Goal: Check status: Check status

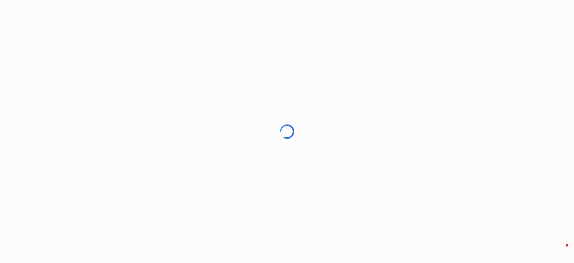
click at [223, 55] on div at bounding box center [287, 131] width 574 height 263
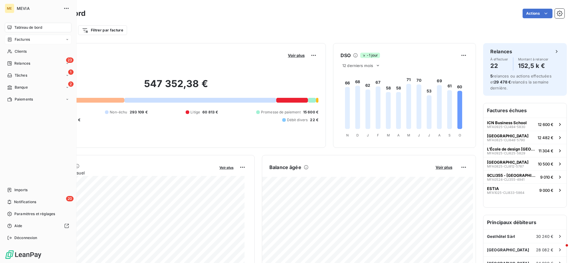
click at [23, 39] on span "Factures" at bounding box center [22, 39] width 15 height 5
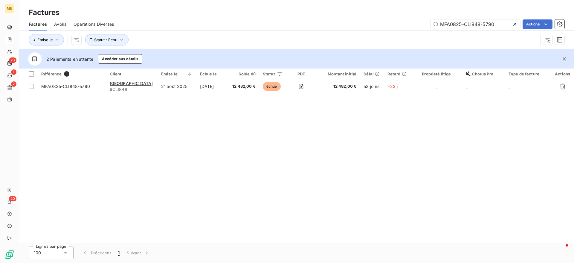
drag, startPoint x: 498, startPoint y: 26, endPoint x: 393, endPoint y: 16, distance: 106.0
click at [393, 16] on div "Factures Factures Avoirs Opérations Diverses MFA0825-CLI848-5790 Actions Émise …" at bounding box center [296, 24] width 555 height 49
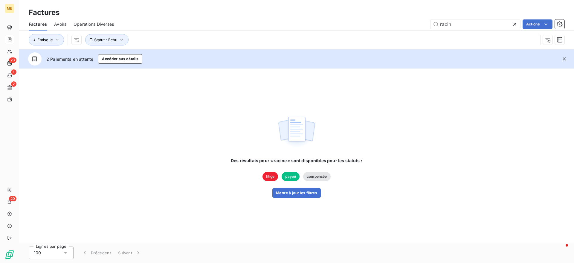
type input "racin"
click at [288, 191] on button "Mettre à jour les filtres" at bounding box center [296, 193] width 48 height 10
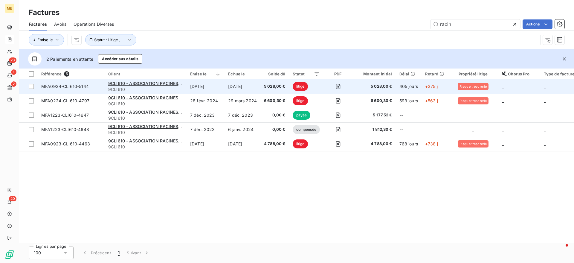
click at [240, 88] on td "[DATE]" at bounding box center [243, 86] width 36 height 14
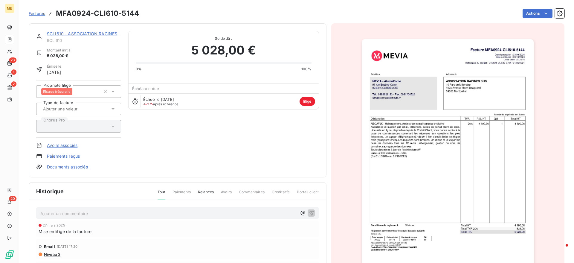
click at [85, 34] on link "9CLI610 - ASSOCIATION RACINES SUD" at bounding box center [87, 33] width 80 height 5
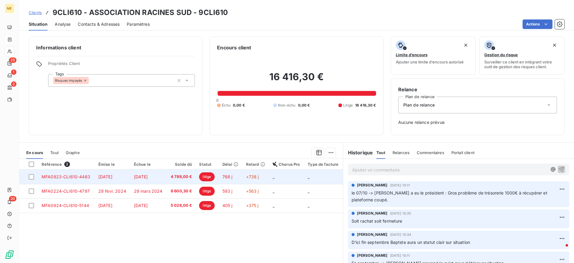
click at [130, 176] on td "[DATE]" at bounding box center [148, 177] width 36 height 14
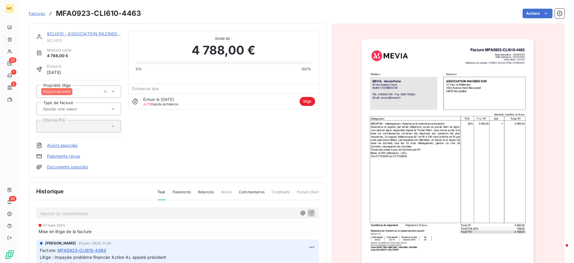
click at [89, 34] on link "9CLI610 - ASSOCIATION RACINES SUD" at bounding box center [87, 33] width 80 height 5
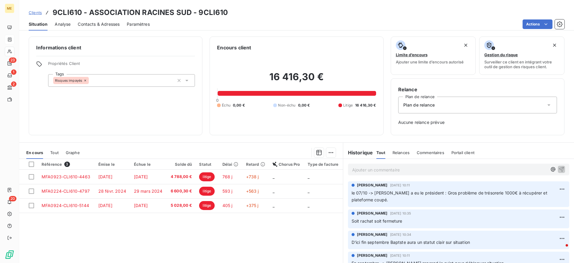
click at [372, 170] on p "Ajouter un commentaire ﻿" at bounding box center [449, 169] width 195 height 7
click at [487, 188] on span "[PERSON_NAME]" at bounding box center [498, 189] width 51 height 5
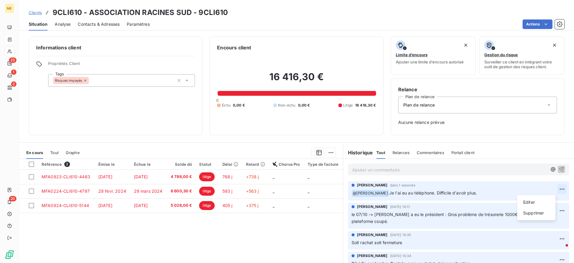
click at [549, 187] on html "ME 23 1 2 20 Clients 9CLI610 - ASSOCIATION RACINES SUD - 9CLI610 Situation Anal…" at bounding box center [287, 131] width 574 height 263
click at [532, 200] on div "Editer" at bounding box center [536, 202] width 33 height 10
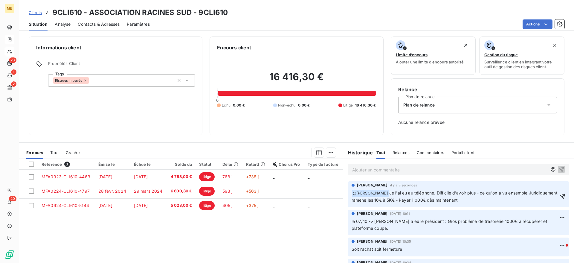
click at [406, 199] on span "Je l'ai eu au téléphone. Difficile d'avoir plus - ce qu'on a vu ensemble Juridi…" at bounding box center [455, 196] width 207 height 12
click at [510, 198] on p "﻿ @ [PERSON_NAME] ﻿ Je l'ai eu au téléphone. Difficile d'avoir plus - ce qu'on …" at bounding box center [455, 197] width 207 height 14
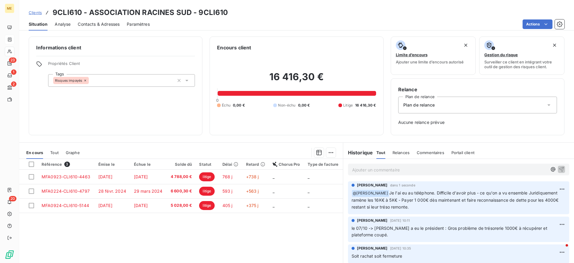
click at [421, 173] on p "Ajouter un commentaire ﻿" at bounding box center [449, 169] width 195 height 7
click at [418, 168] on span "Sachant que le site était inutiliser cest difficilement négociable" at bounding box center [414, 169] width 124 height 5
